Goal: Task Accomplishment & Management: Use online tool/utility

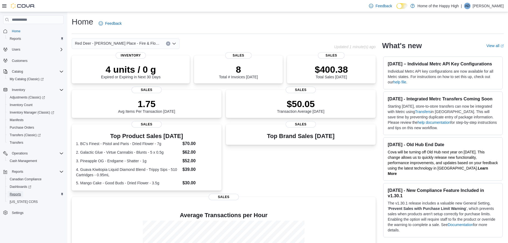
click at [17, 194] on span "Reports" at bounding box center [15, 194] width 11 height 4
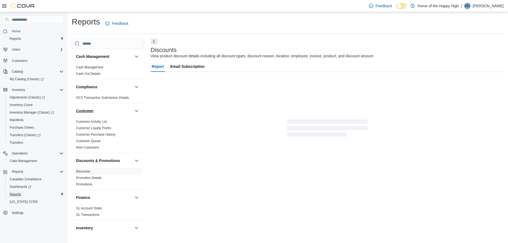
scroll to position [5, 0]
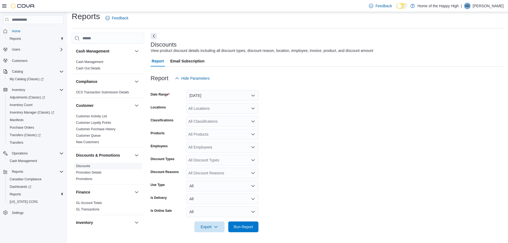
click at [85, 166] on link "Discounts" at bounding box center [83, 166] width 14 height 4
click at [252, 95] on button "[DATE]" at bounding box center [222, 95] width 72 height 11
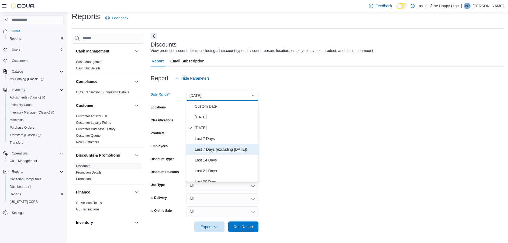
click at [214, 149] on span "Last 7 Days (excluding [DATE])" at bounding box center [225, 149] width 61 height 6
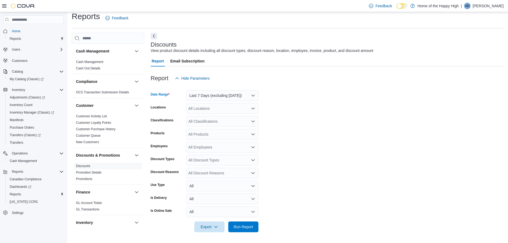
click at [286, 151] on form "Date Range Last 7 Days (excluding [DATE]) Locations All Locations Classificatio…" at bounding box center [327, 158] width 353 height 149
click at [211, 111] on div "All Locations" at bounding box center [222, 108] width 72 height 11
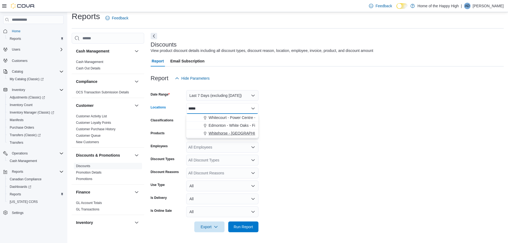
type input "*****"
click at [229, 131] on span "Whitehorse - [GEOGRAPHIC_DATA] - Fire & Flower" at bounding box center [253, 133] width 88 height 5
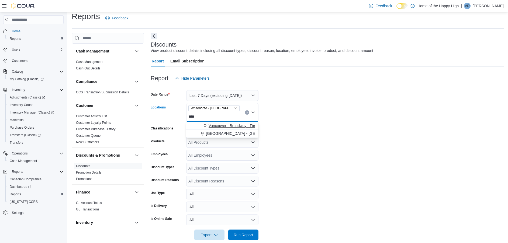
type input "****"
click at [239, 124] on span "Vancouver - Broadway - Fire & Flower" at bounding box center [241, 125] width 64 height 5
click at [349, 140] on form "Date Range Last 7 Days (excluding [DATE]) Locations [GEOGRAPHIC_DATA] - [GEOGRA…" at bounding box center [327, 162] width 353 height 157
click at [246, 182] on div "All Discount Reasons" at bounding box center [222, 181] width 72 height 11
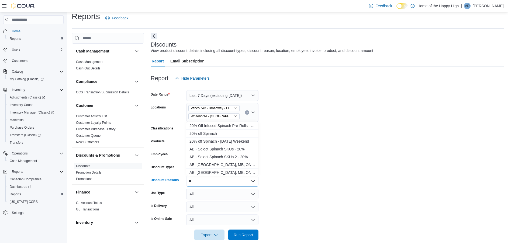
type input "*"
click at [362, 155] on form "Date Range Last 7 Days (excluding [DATE]) Locations [GEOGRAPHIC_DATA] - [GEOGRA…" at bounding box center [327, 162] width 353 height 157
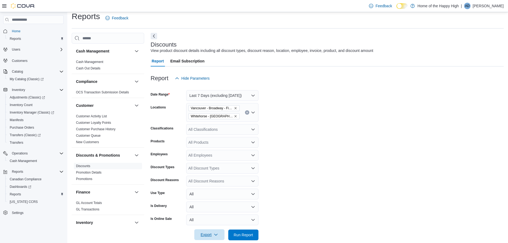
click at [205, 234] on span "Export" at bounding box center [210, 235] width 24 height 11
click at [207, 204] on span "Export to Excel" at bounding box center [210, 203] width 24 height 4
click at [370, 141] on form "Date Range Last 7 Days (excluding [DATE]) Locations [GEOGRAPHIC_DATA] - [GEOGRA…" at bounding box center [327, 162] width 353 height 157
